Goal: Task Accomplishment & Management: Manage account settings

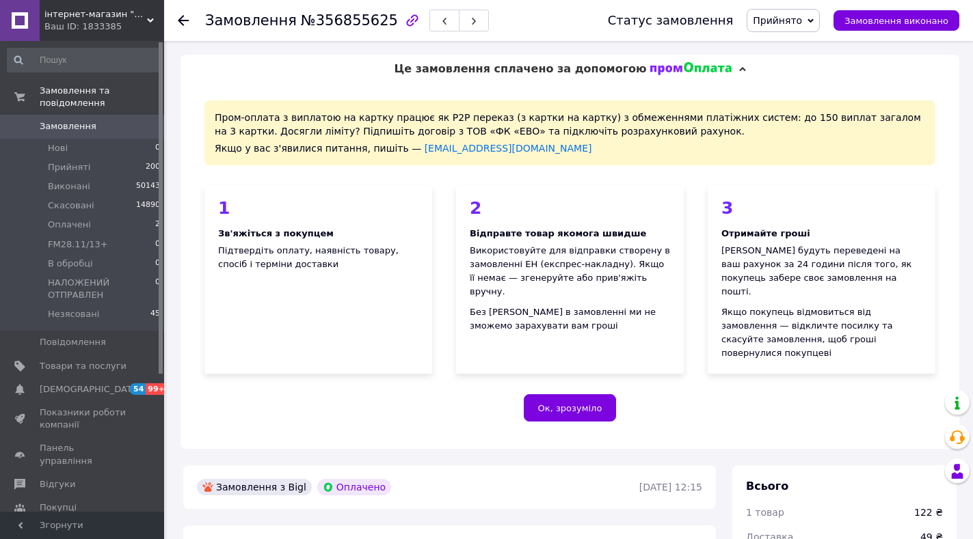
click at [537, 360] on div "Пром-оплата з виплатою на картку працює як P2P переказ (з картки на картку) з о…" at bounding box center [569, 266] width 779 height 366
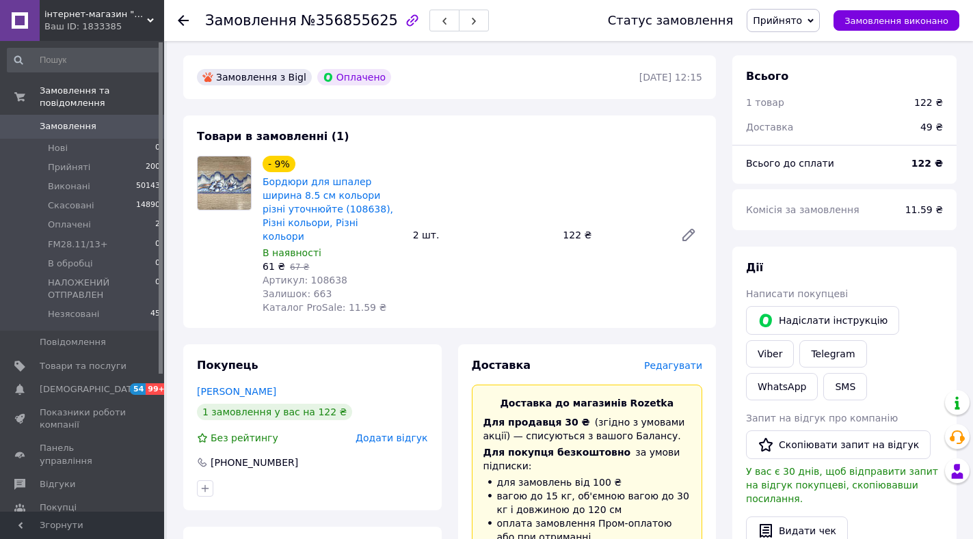
scroll to position [820, 0]
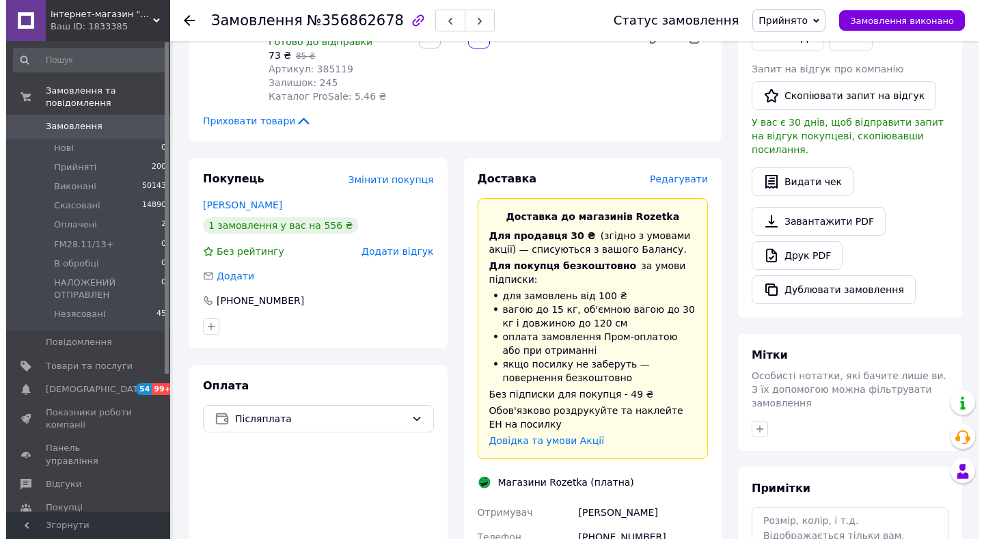
scroll to position [410, 0]
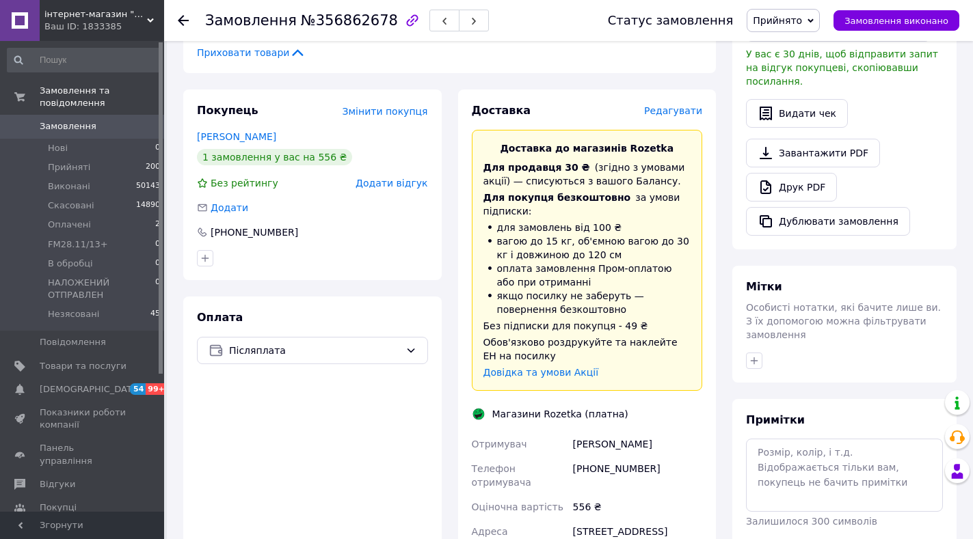
click at [671, 105] on span "Редагувати" at bounding box center [673, 110] width 58 height 11
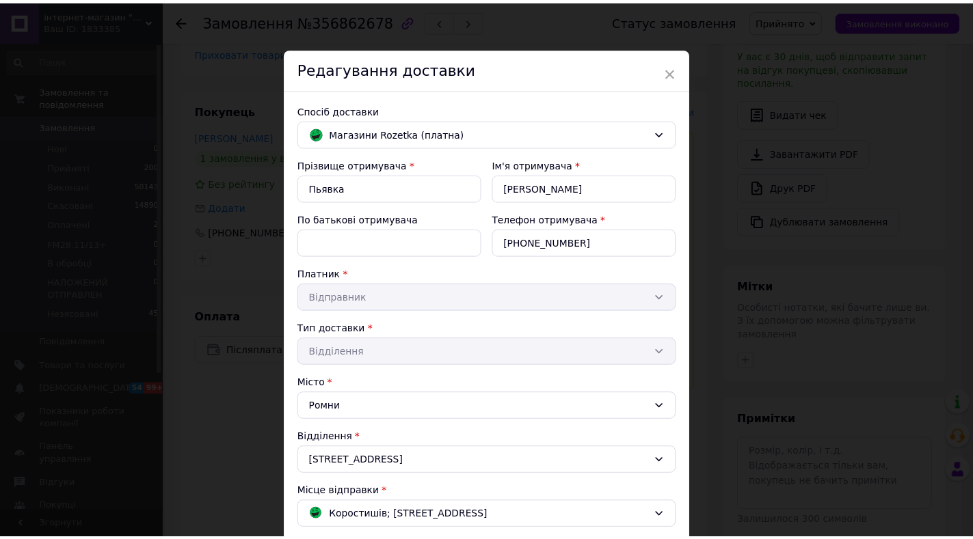
scroll to position [308, 0]
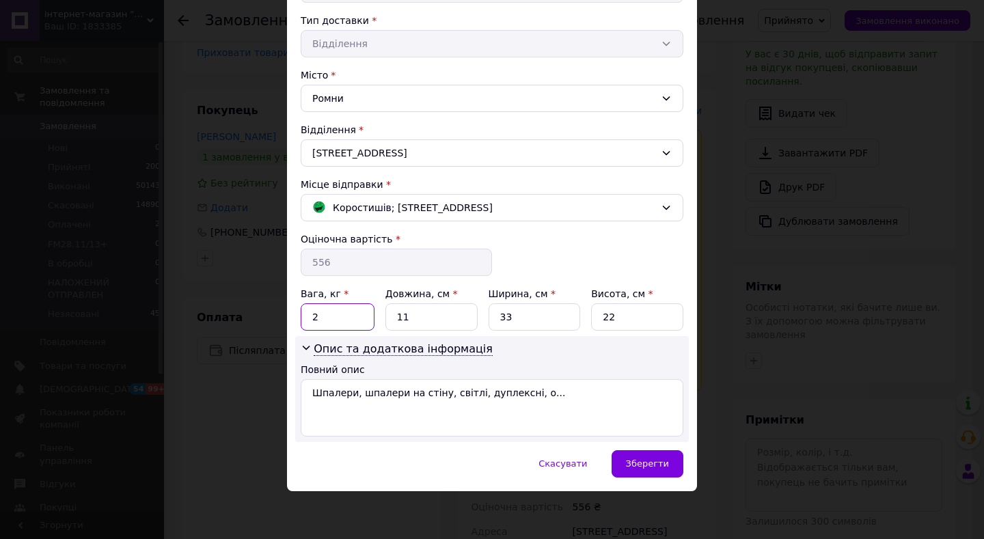
drag, startPoint x: 308, startPoint y: 317, endPoint x: 345, endPoint y: 319, distance: 36.9
click at [345, 321] on input "2" at bounding box center [338, 316] width 74 height 27
type input "2.9"
drag, startPoint x: 395, startPoint y: 318, endPoint x: 468, endPoint y: 330, distance: 73.5
click at [468, 330] on input "11" at bounding box center [432, 316] width 92 height 27
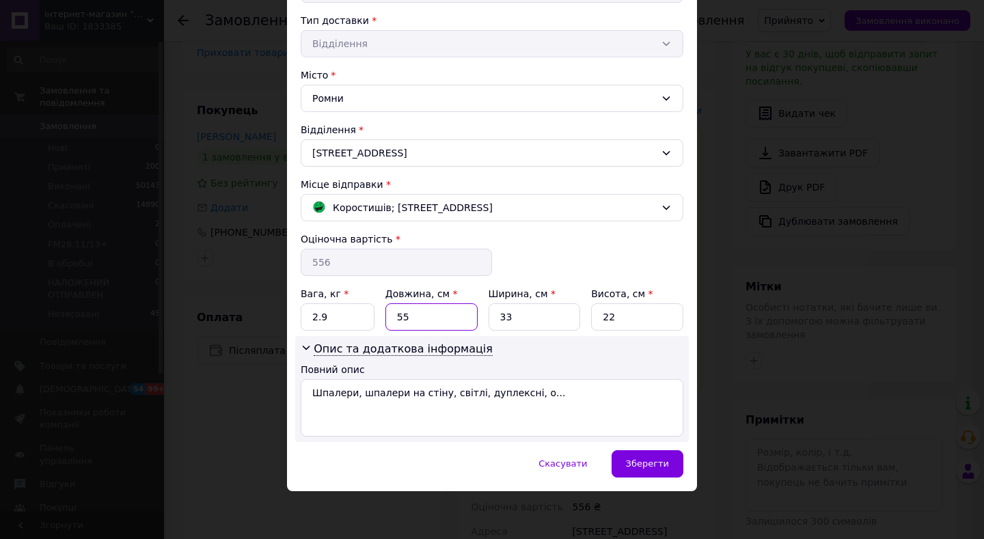
type input "55"
drag, startPoint x: 491, startPoint y: 315, endPoint x: 530, endPoint y: 322, distance: 40.2
click at [525, 321] on input "33" at bounding box center [535, 316] width 92 height 27
type input "24"
drag, startPoint x: 602, startPoint y: 314, endPoint x: 645, endPoint y: 325, distance: 44.4
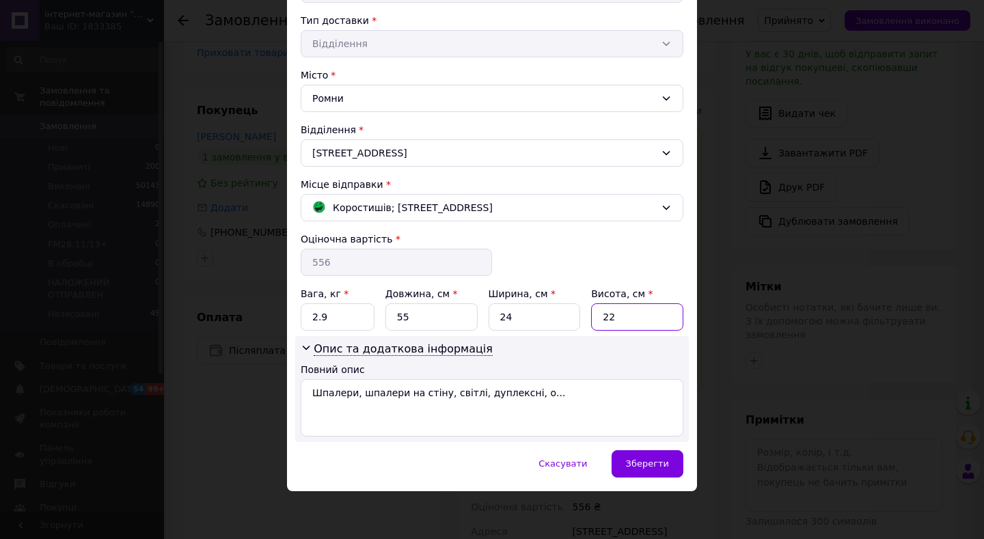
click at [645, 325] on input "22" at bounding box center [637, 316] width 92 height 27
type input "10"
click at [660, 472] on div "Зберегти" at bounding box center [648, 463] width 72 height 27
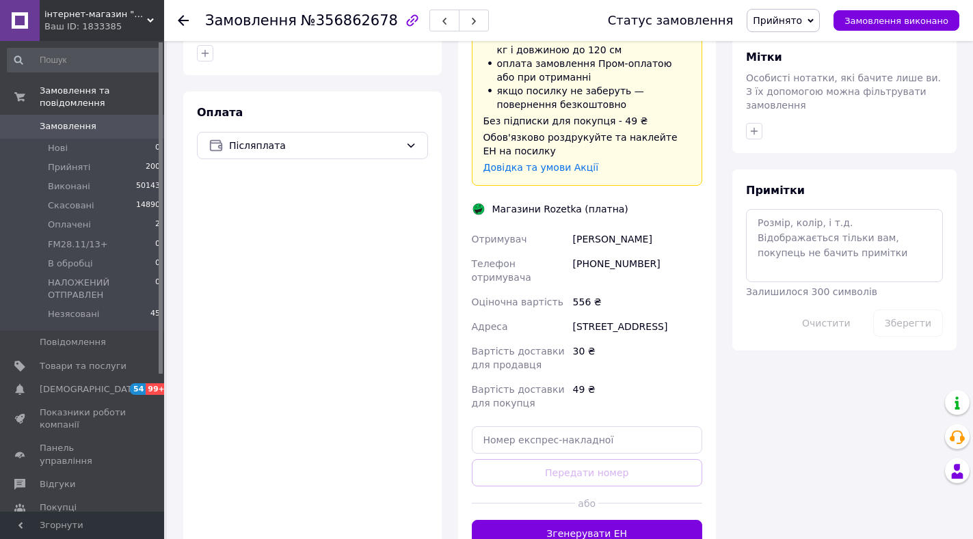
scroll to position [752, 0]
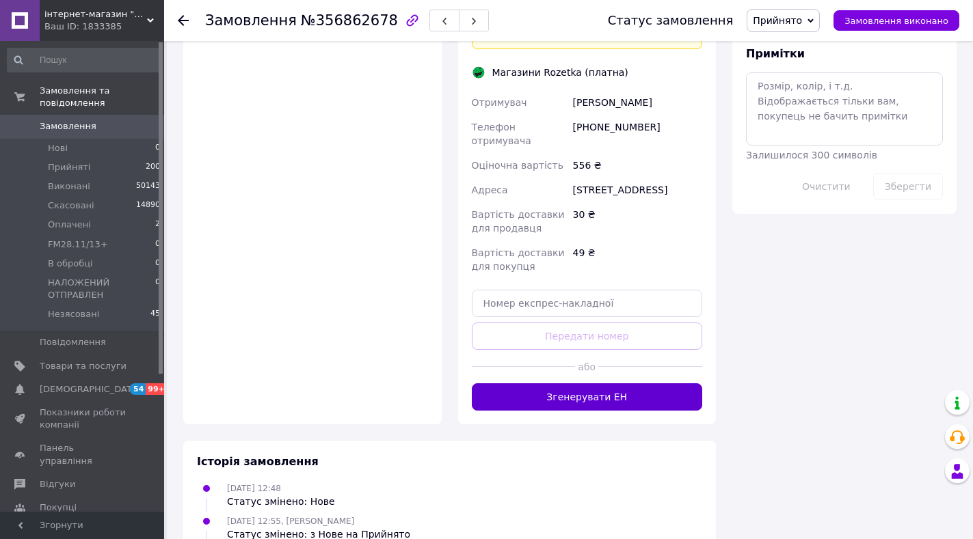
click at [594, 383] on button "Згенерувати ЕН" at bounding box center [587, 396] width 231 height 27
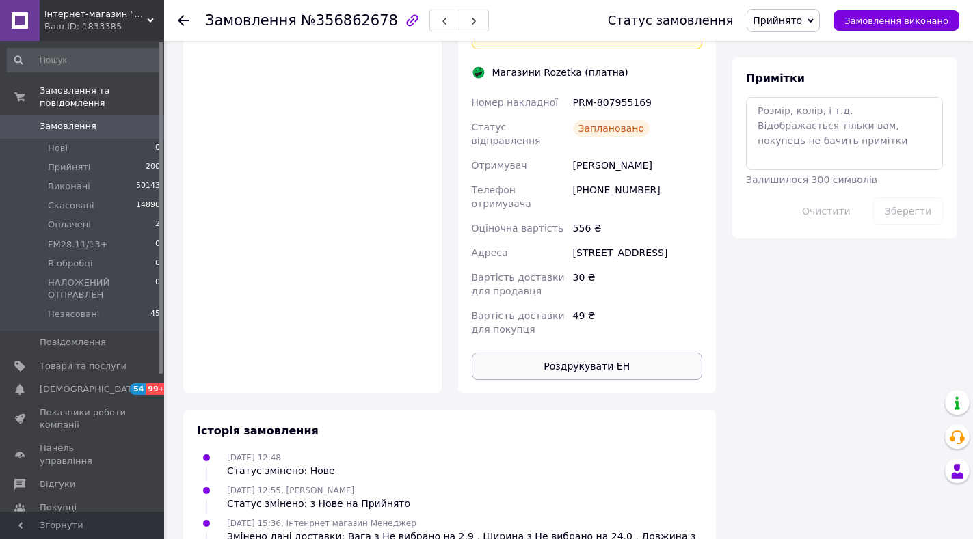
click at [575, 353] on button "Роздрукувати ЕН" at bounding box center [587, 366] width 231 height 27
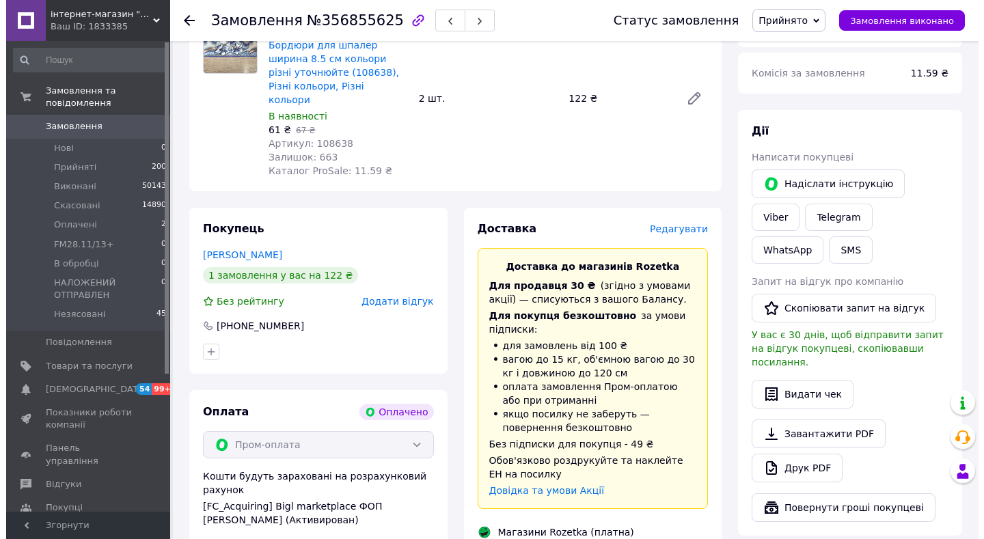
scroll to position [615, 0]
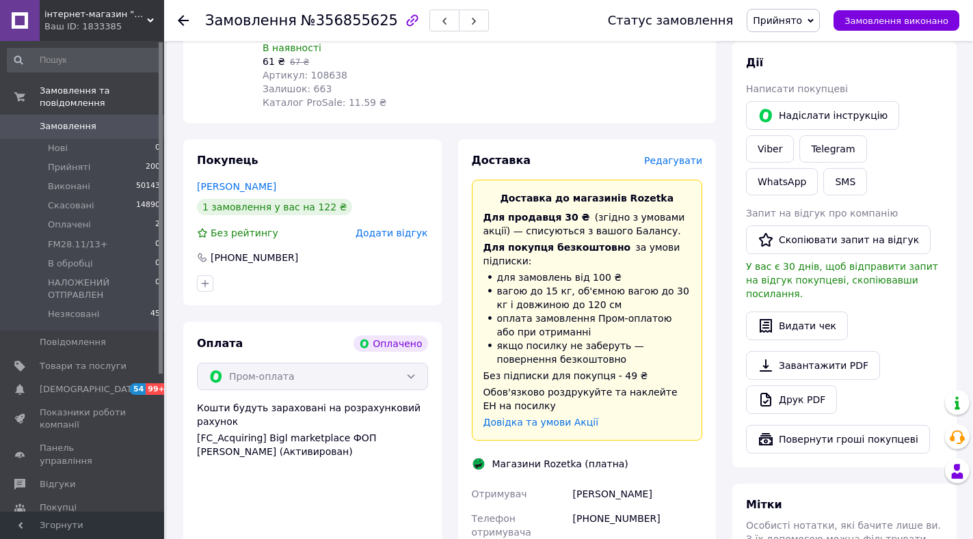
click at [671, 155] on span "Редагувати" at bounding box center [673, 160] width 58 height 11
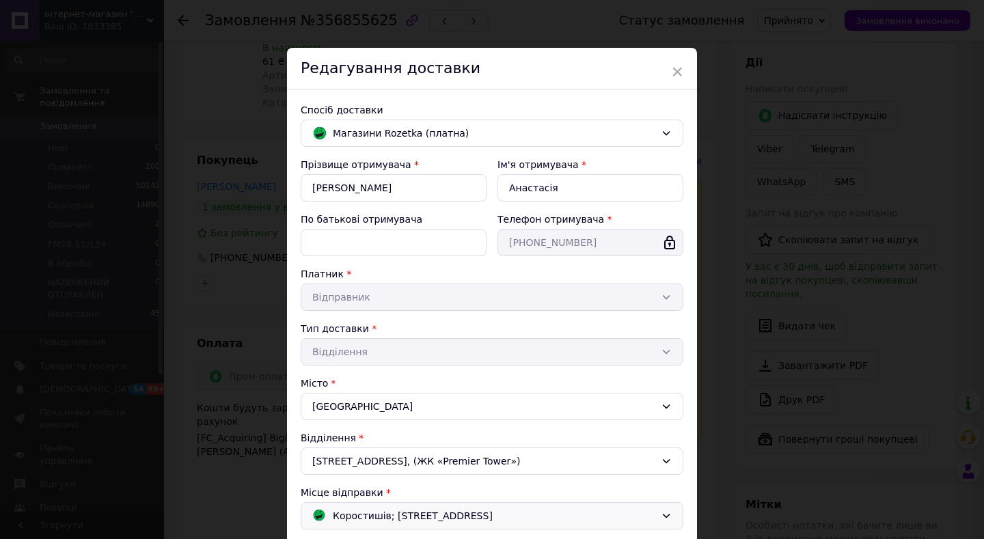
scroll to position [308, 0]
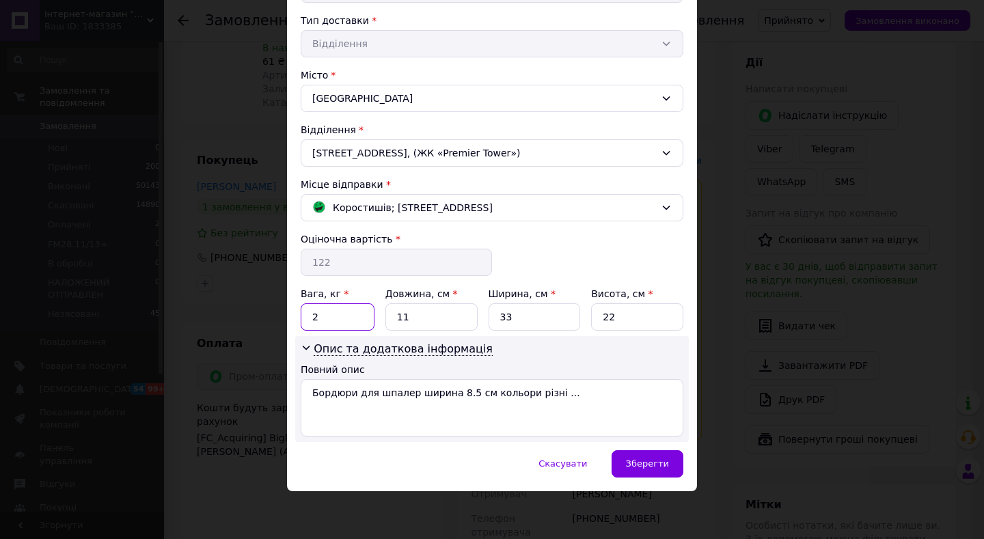
drag, startPoint x: 322, startPoint y: 313, endPoint x: 267, endPoint y: 314, distance: 55.4
click at [284, 316] on div "× Редагування доставки Спосіб доставки Магазини Rozetka (платна) Прізвище отрим…" at bounding box center [492, 269] width 984 height 539
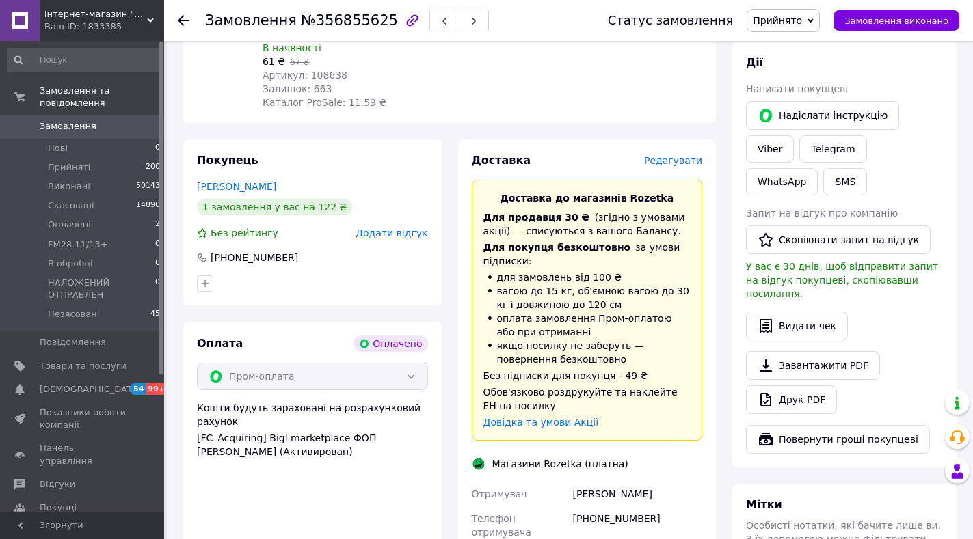
click at [644, 153] on div "Доставка" at bounding box center [558, 161] width 172 height 16
click at [674, 154] on div "Редагувати" at bounding box center [673, 161] width 58 height 14
click at [674, 155] on span "Редагувати" at bounding box center [673, 160] width 58 height 11
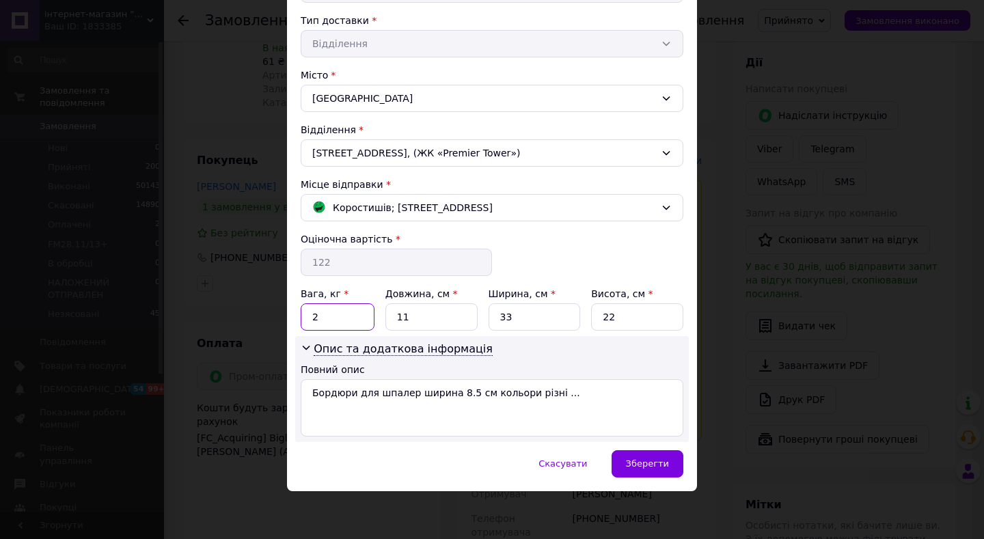
drag, startPoint x: 311, startPoint y: 314, endPoint x: 343, endPoint y: 324, distance: 33.5
click at [343, 324] on input "2" at bounding box center [338, 316] width 74 height 27
type input "0.1"
drag, startPoint x: 402, startPoint y: 321, endPoint x: 437, endPoint y: 329, distance: 35.7
click at [435, 327] on input "11" at bounding box center [432, 316] width 92 height 27
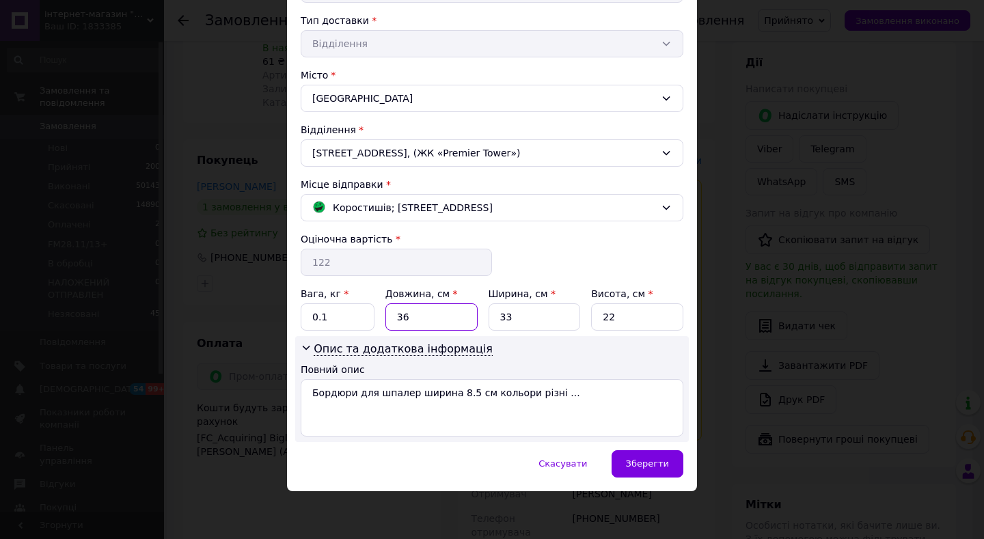
type input "36"
drag, startPoint x: 492, startPoint y: 315, endPoint x: 551, endPoint y: 327, distance: 60.1
click at [551, 327] on input "33" at bounding box center [535, 316] width 92 height 27
type input "25"
drag, startPoint x: 595, startPoint y: 317, endPoint x: 638, endPoint y: 325, distance: 43.0
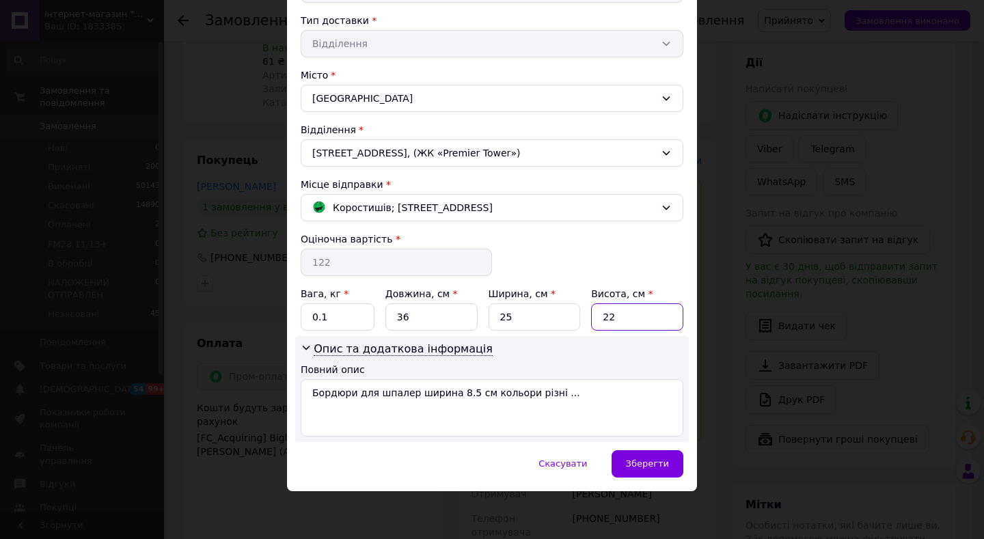
click at [638, 325] on input "22" at bounding box center [637, 316] width 92 height 27
type input "1"
click at [647, 465] on span "Зберегти" at bounding box center [647, 464] width 43 height 10
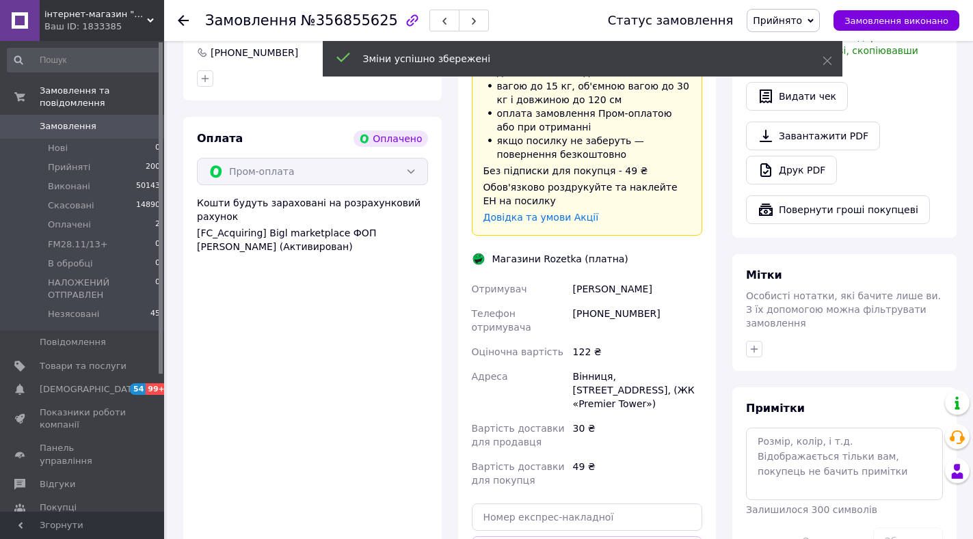
scroll to position [957, 0]
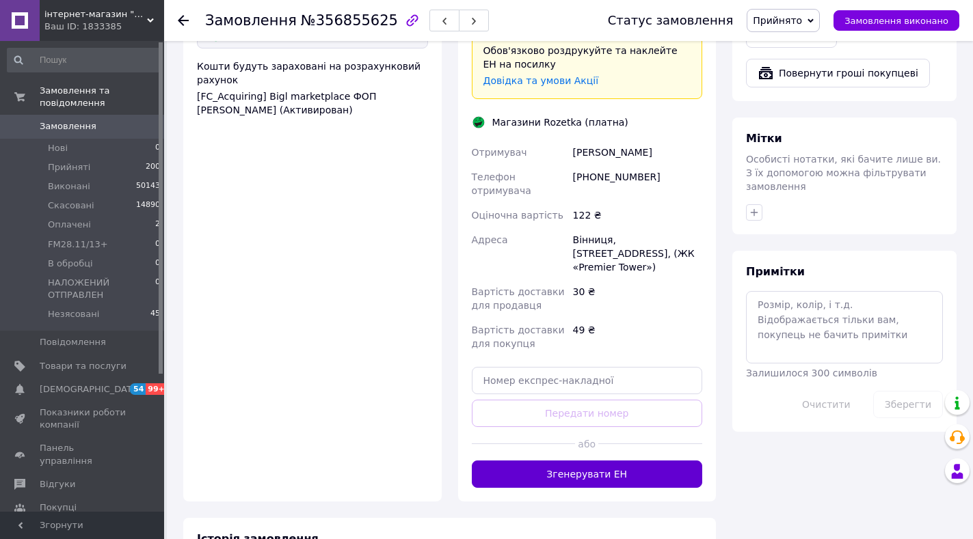
click at [591, 461] on button "Згенерувати ЕН" at bounding box center [587, 474] width 231 height 27
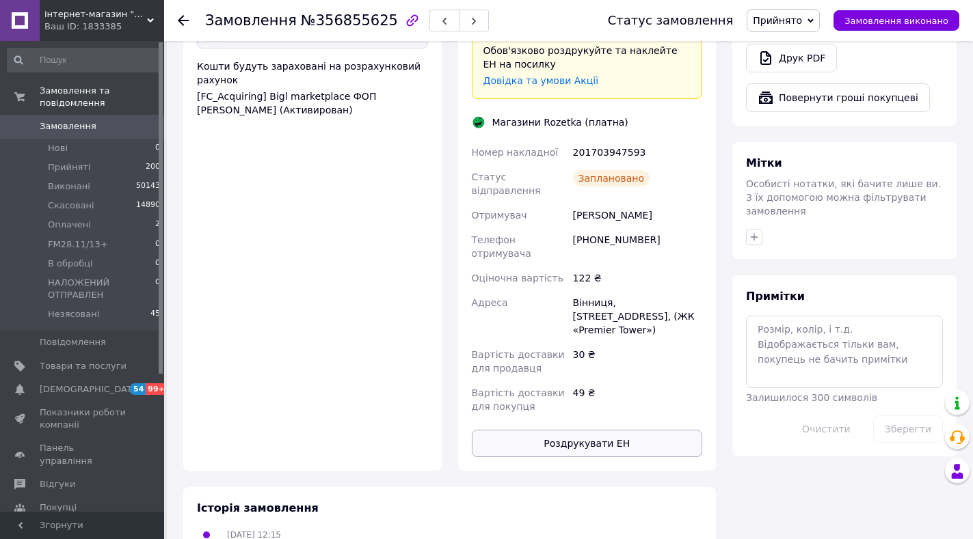
click at [606, 430] on button "Роздрукувати ЕН" at bounding box center [587, 443] width 231 height 27
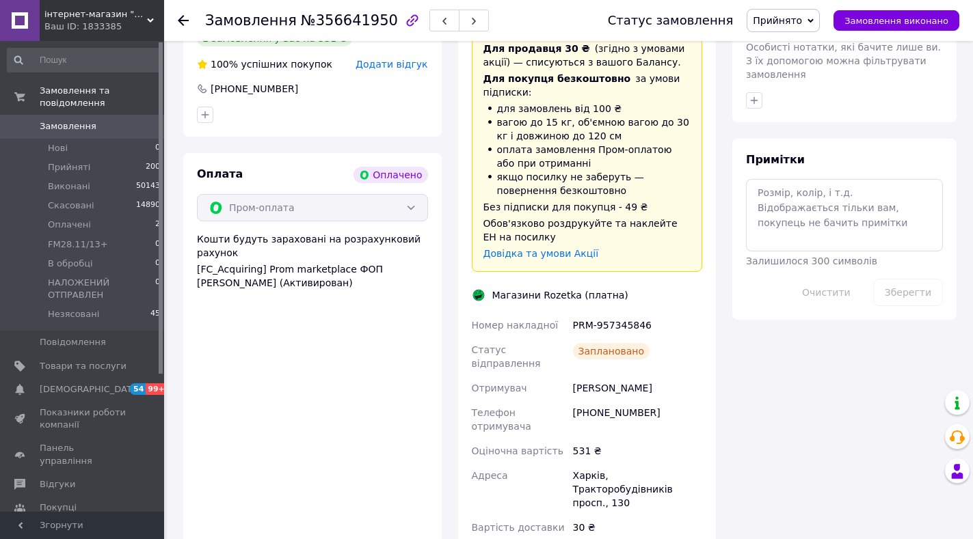
scroll to position [1299, 0]
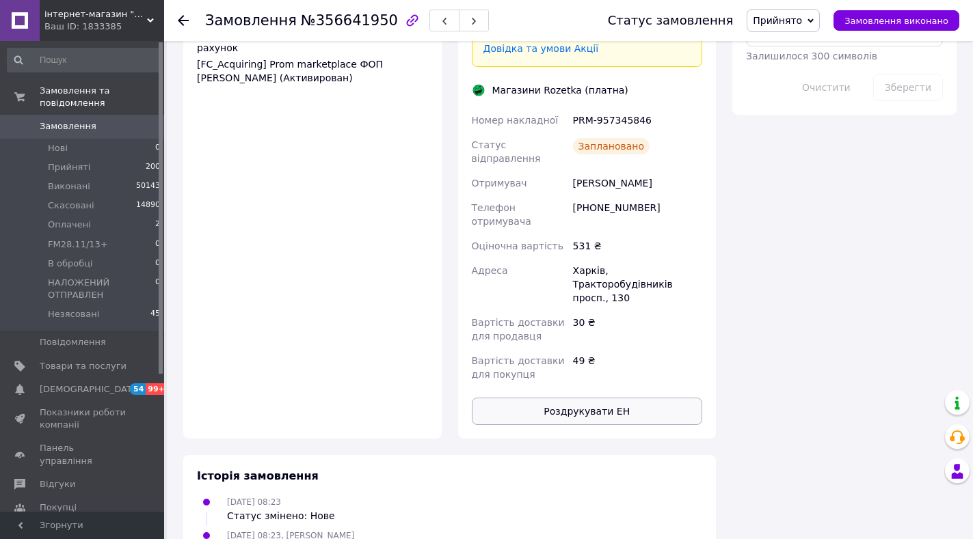
click at [591, 398] on button "Роздрукувати ЕН" at bounding box center [587, 411] width 231 height 27
